Goal: Use online tool/utility

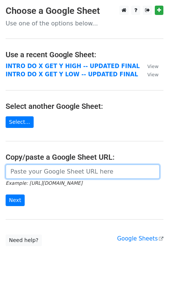
click at [55, 173] on input "url" at bounding box center [83, 172] width 154 height 14
paste input "[URL][DOMAIN_NAME]"
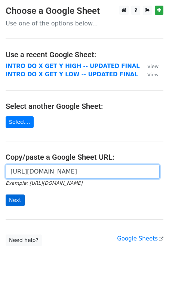
type input "[URL][DOMAIN_NAME]"
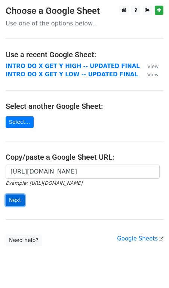
scroll to position [0, 0]
click at [12, 201] on input "Next" at bounding box center [15, 200] width 19 height 12
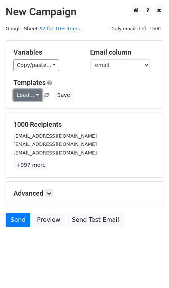
click at [36, 95] on link "Load..." at bounding box center [27, 95] width 29 height 12
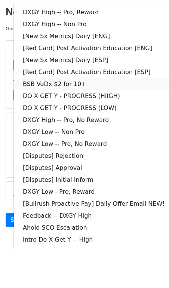
click at [44, 84] on link "BSB VoDx $2 for 10+" at bounding box center [94, 84] width 160 height 12
